Goal: Transaction & Acquisition: Purchase product/service

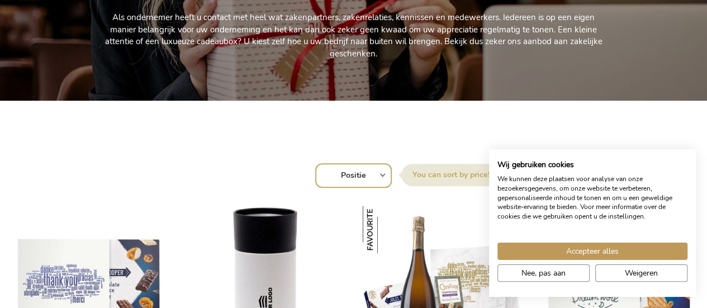
scroll to position [447, 0]
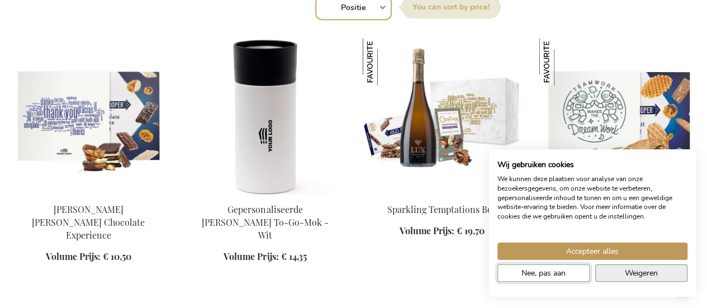
drag, startPoint x: 567, startPoint y: 274, endPoint x: 617, endPoint y: 277, distance: 49.8
click at [615, 277] on div "Accepteer alles Nee, pas aan Weigeren" at bounding box center [592, 264] width 196 height 44
click at [618, 277] on button "Weigeren" at bounding box center [641, 272] width 92 height 17
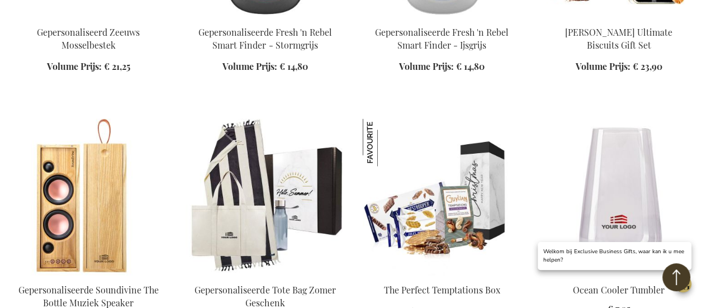
scroll to position [950, 0]
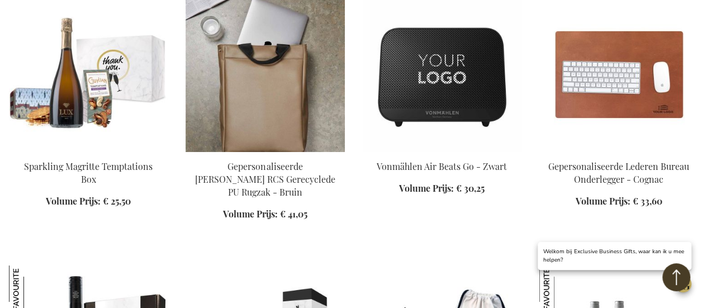
scroll to position [1899, 0]
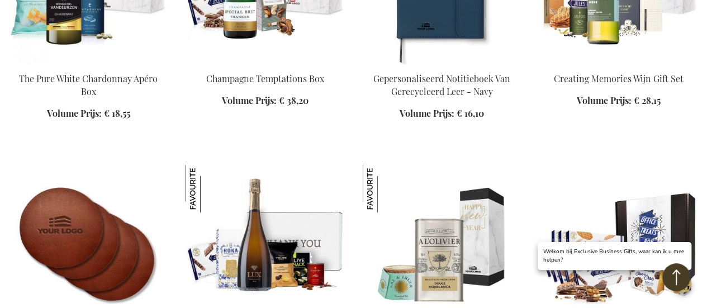
scroll to position [2458, 0]
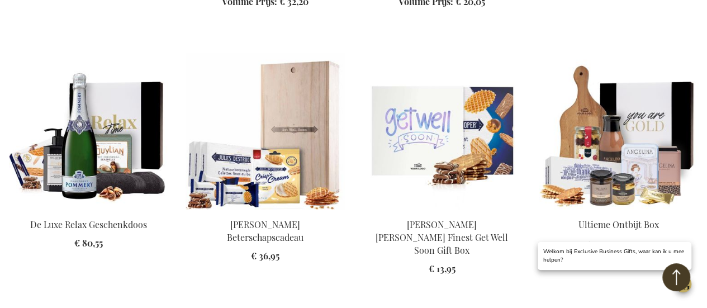
scroll to position [4022, 0]
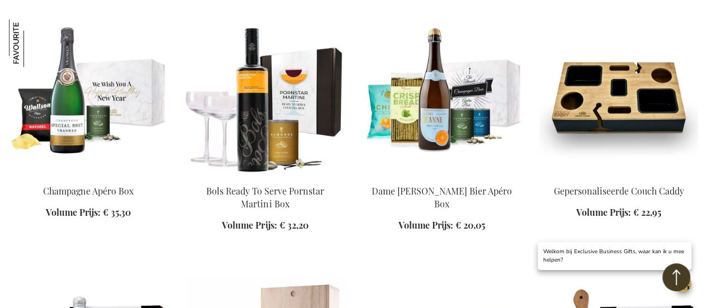
scroll to position [3296, 0]
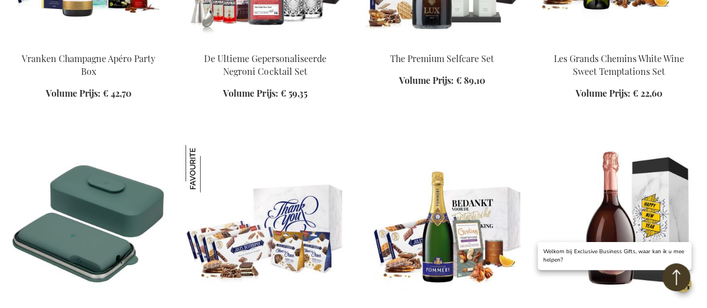
scroll to position [4804, 0]
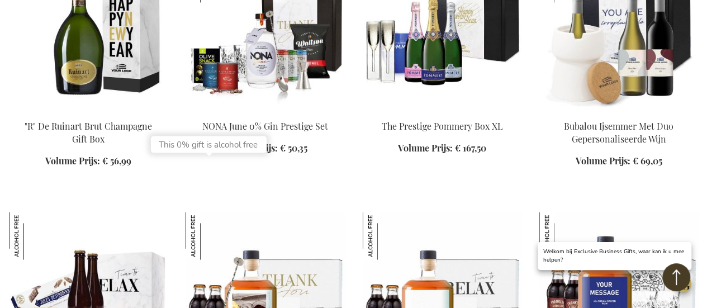
scroll to position [5363, 0]
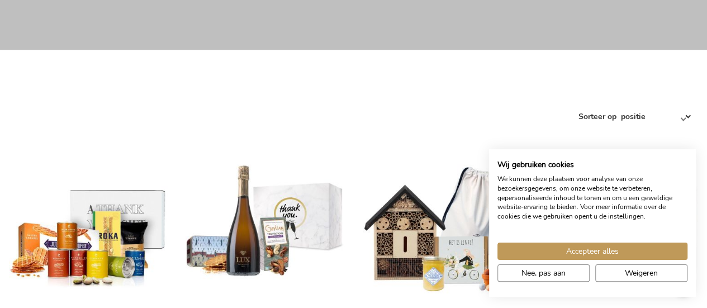
scroll to position [559, 0]
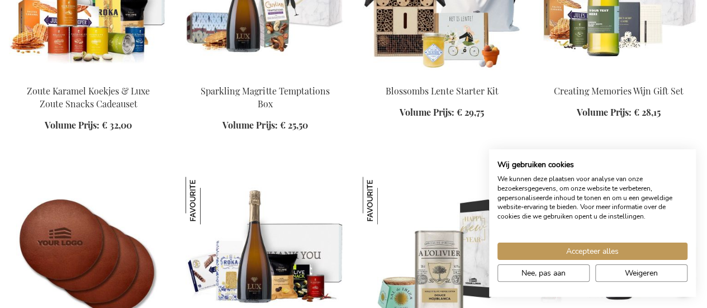
click at [424, 89] on div "In Winkelwagen" at bounding box center [442, 108] width 159 height 47
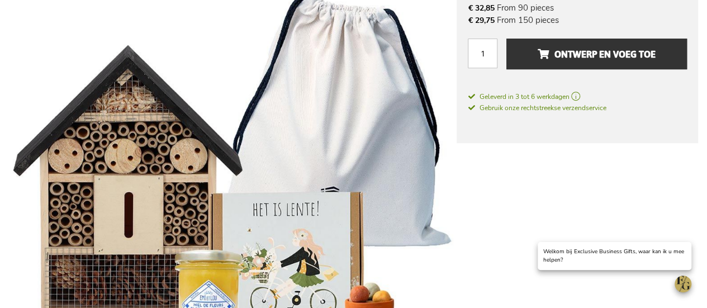
scroll to position [112, 0]
